Goal: Task Accomplishment & Management: Manage account settings

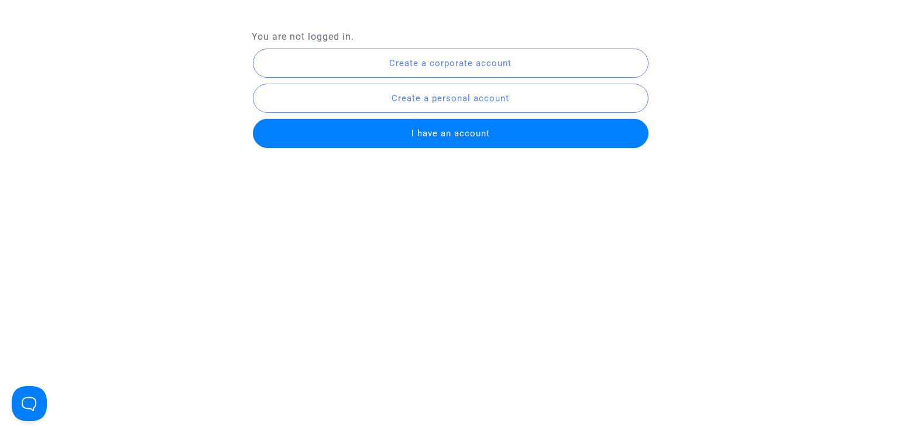
click at [527, 135] on button "I have an account" at bounding box center [451, 133] width 396 height 29
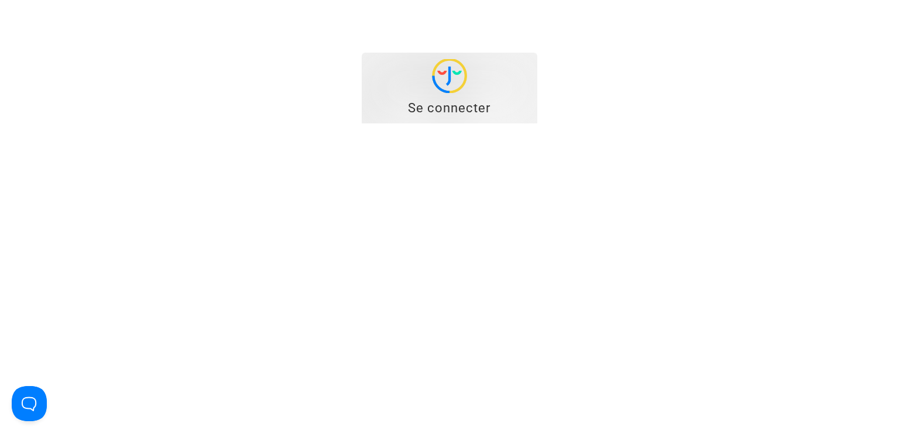
type input "[EMAIL_ADDRESS][DOMAIN_NAME]"
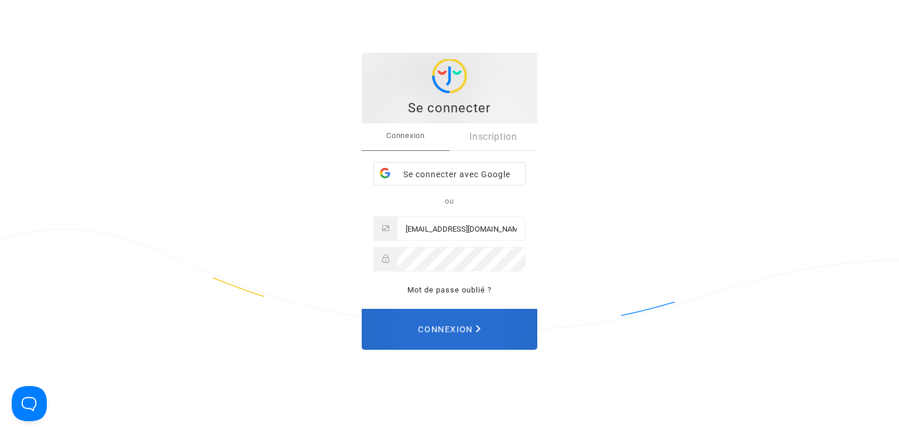
click at [468, 328] on span "Connexion" at bounding box center [449, 330] width 63 height 26
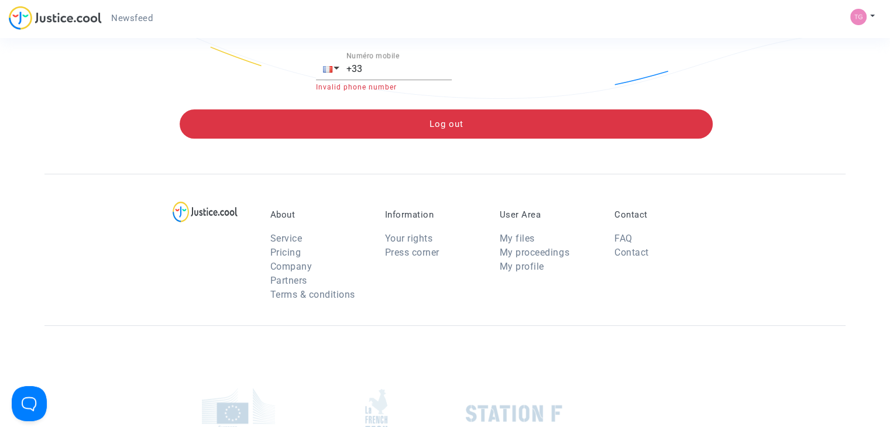
scroll to position [272, 0]
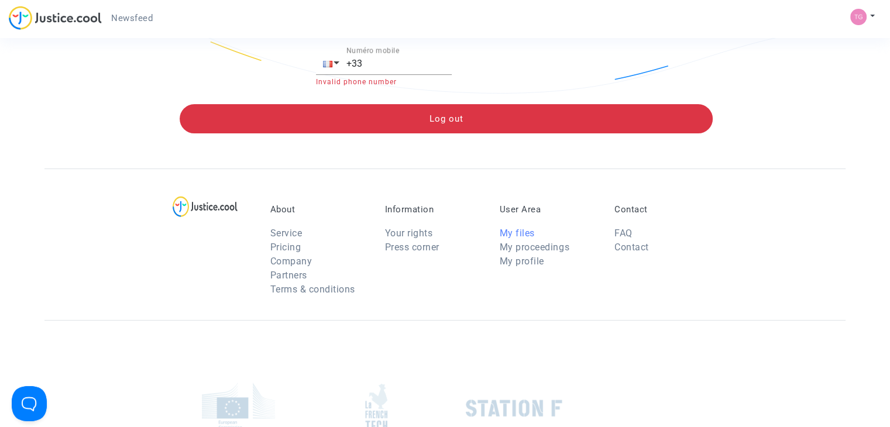
click at [513, 235] on link "My files" at bounding box center [517, 233] width 35 height 11
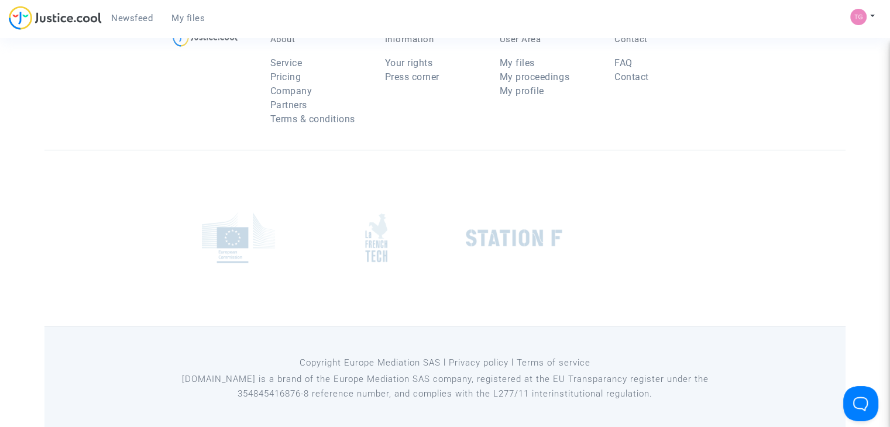
scroll to position [243, 0]
click at [541, 77] on link "My proceedings" at bounding box center [535, 75] width 70 height 11
